Goal: Download file/media

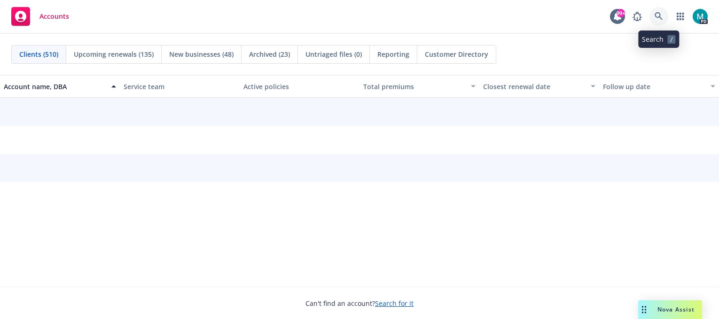
click at [659, 18] on icon at bounding box center [658, 16] width 8 height 8
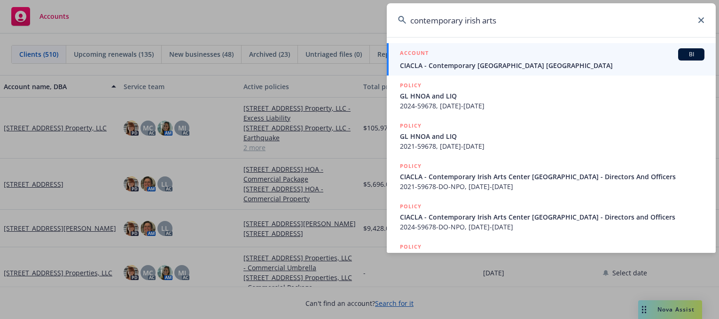
type input "contemporary irish arts"
click at [433, 66] on span "CIACLA - Contemporary [GEOGRAPHIC_DATA] [GEOGRAPHIC_DATA]" at bounding box center [552, 66] width 304 height 10
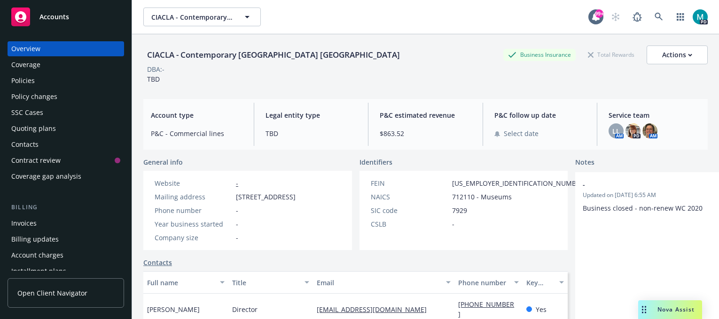
click at [30, 77] on div "Policies" at bounding box center [22, 80] width 23 height 15
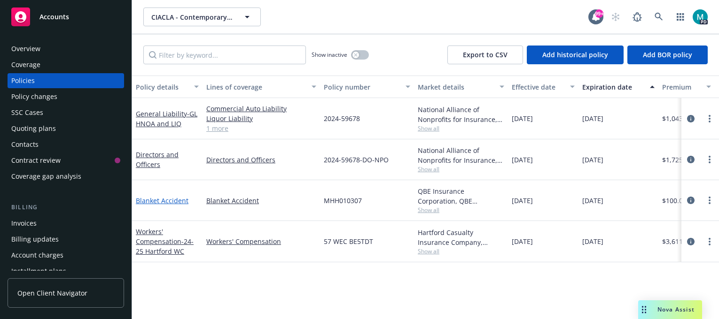
click at [173, 200] on link "Blanket Accident" at bounding box center [162, 200] width 53 height 9
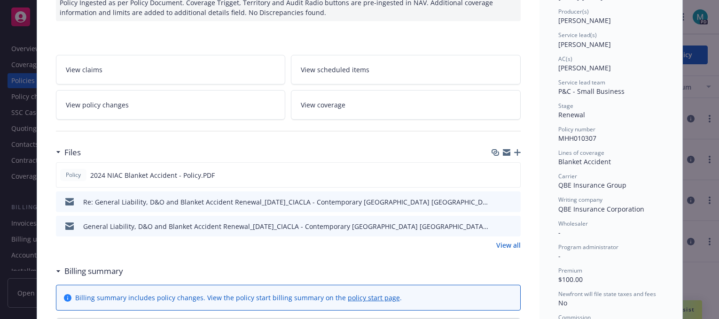
scroll to position [117, 0]
click at [496, 172] on div at bounding box center [504, 175] width 23 height 10
click at [487, 171] on div "Policy 2024 NIAC Blanket Accident - Policy.PDF" at bounding box center [288, 174] width 464 height 25
click at [492, 171] on icon "download file" at bounding box center [496, 174] width 8 height 8
